Goal: Check status: Check status

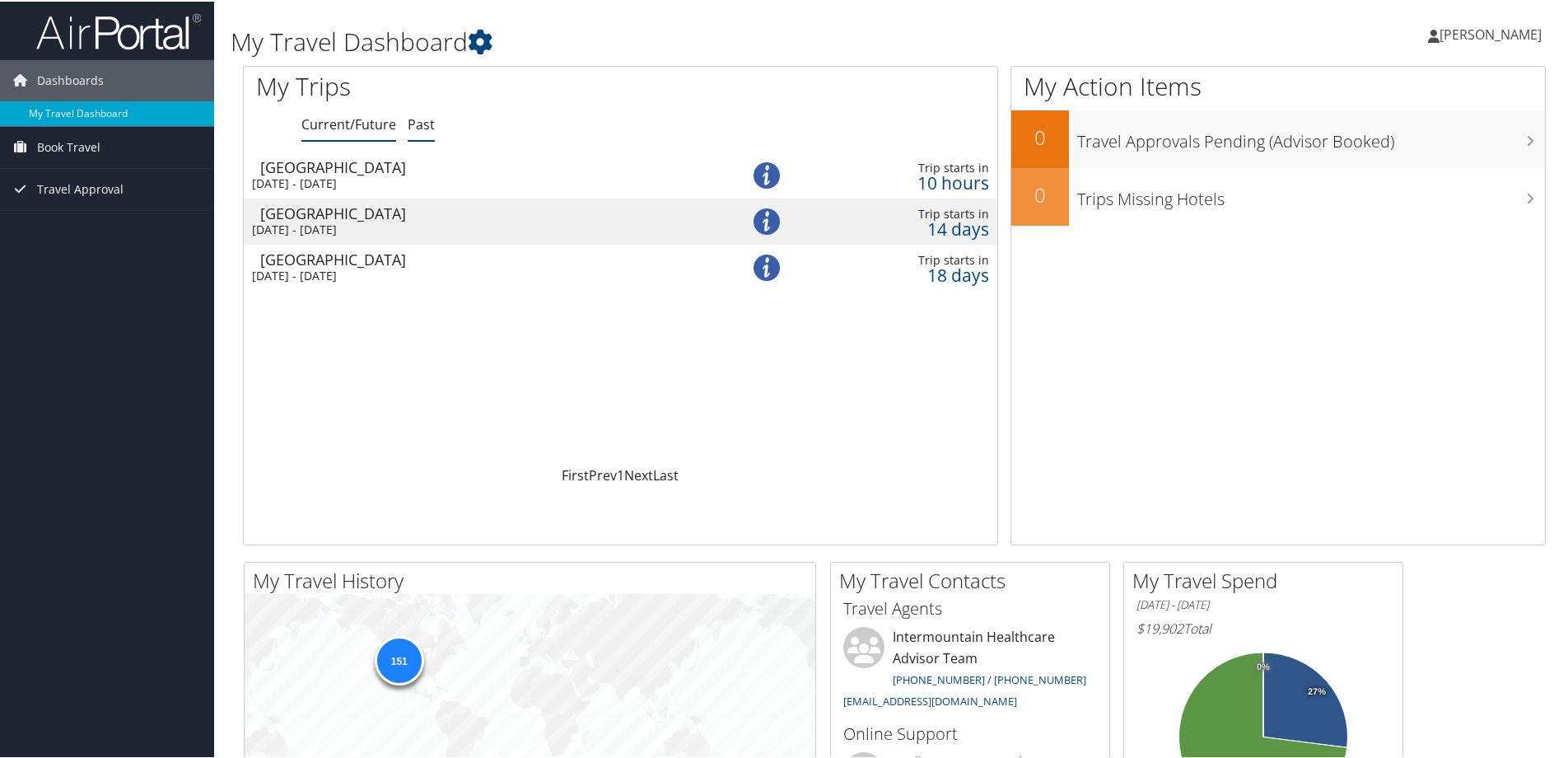
click at [420, 129] on link "Past" at bounding box center [422, 122] width 27 height 18
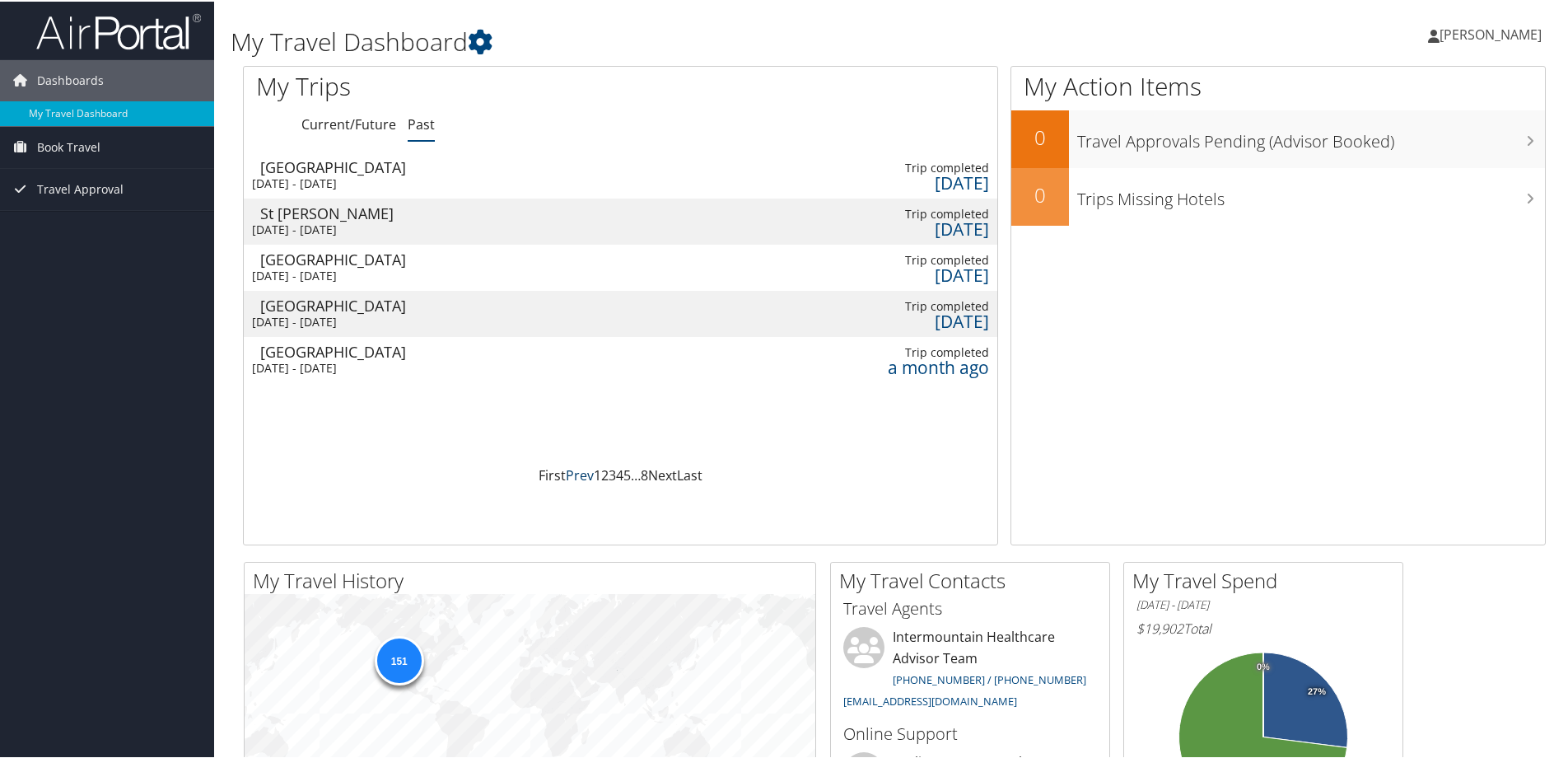
click at [570, 477] on link "Prev" at bounding box center [579, 474] width 28 height 18
click at [664, 472] on link "Next" at bounding box center [663, 474] width 29 height 18
click at [365, 225] on div "[DATE] - [DATE]" at bounding box center [475, 228] width 447 height 14
